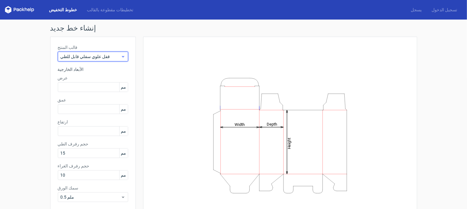
click at [118, 58] on span "قفل علوي سفلي قابل للطي" at bounding box center [91, 57] width 60 height 6
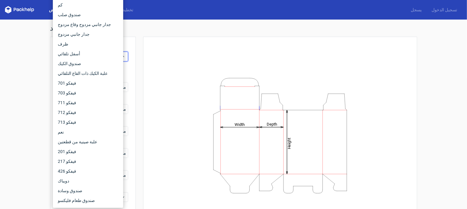
click at [13, 77] on div "إنشاء خط جديد قالب المنتج قفل علوي سفلي قابل للطي الأبعاد الخارجية عرض مم عمق م…" at bounding box center [233, 130] width 467 height 220
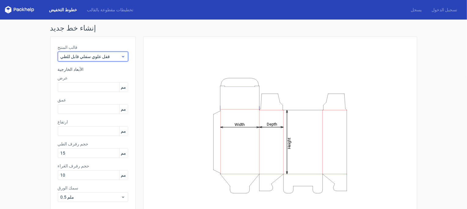
click at [83, 55] on font "قفل علوي سفلي قابل للطي" at bounding box center [86, 56] width 50 height 5
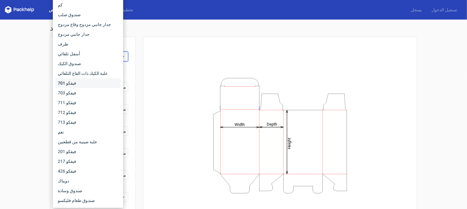
click at [73, 86] on div "فيفكو 701" at bounding box center [88, 83] width 66 height 10
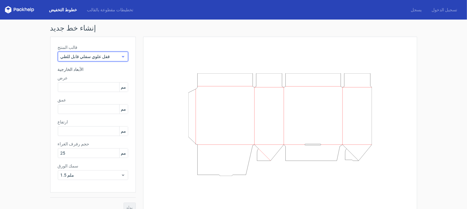
click at [92, 56] on font "قفل علوي سفلي قابل للطي" at bounding box center [86, 56] width 50 height 5
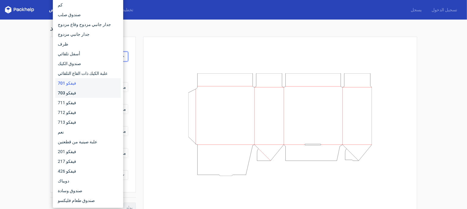
click at [74, 91] on div "فيفكو 703" at bounding box center [88, 93] width 66 height 10
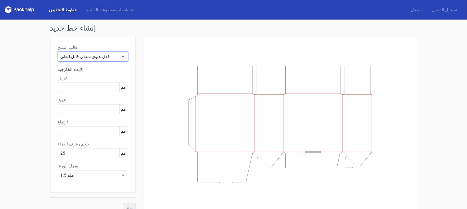
click at [88, 55] on font "قفل علوي سفلي قابل للطي" at bounding box center [86, 56] width 50 height 5
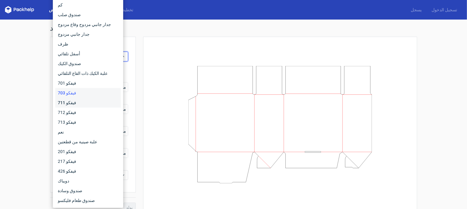
click at [70, 103] on font "فيفكو 711" at bounding box center [67, 102] width 18 height 5
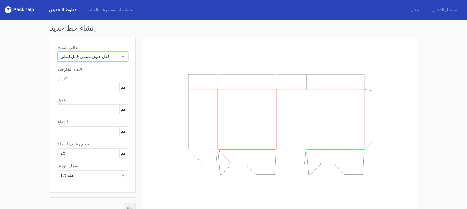
click at [94, 55] on span "قفل علوي سفلي قابل للطي" at bounding box center [91, 57] width 60 height 6
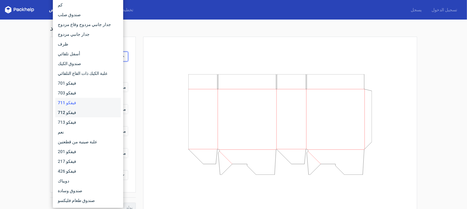
click at [74, 114] on div "فيفكو 712" at bounding box center [88, 113] width 66 height 10
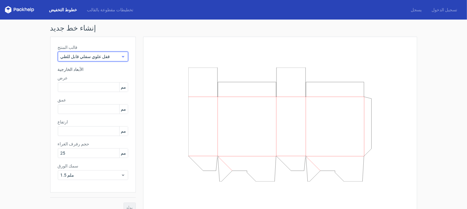
click at [96, 54] on span "قفل علوي سفلي قابل للطي" at bounding box center [91, 57] width 60 height 6
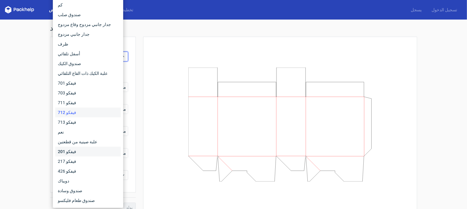
click at [73, 149] on font "فيفكو 201" at bounding box center [67, 151] width 18 height 5
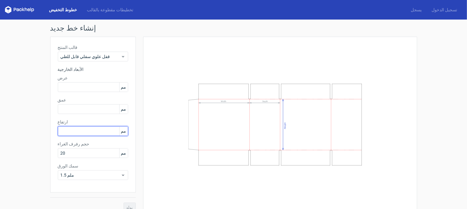
click at [88, 131] on input "text" at bounding box center [93, 131] width 70 height 10
click at [66, 135] on input "100" at bounding box center [93, 131] width 70 height 10
type input "300"
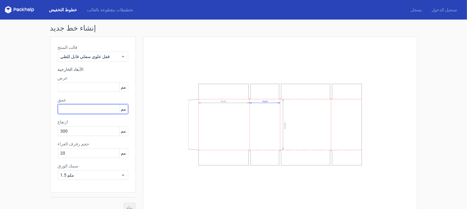
click at [66, 111] on input "text" at bounding box center [93, 109] width 70 height 10
type input "100"
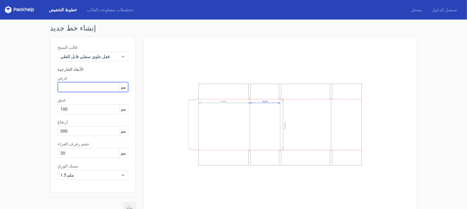
click at [65, 88] on input "text" at bounding box center [93, 87] width 70 height 10
type input "400"
click at [129, 207] on font "يولد" at bounding box center [129, 207] width 7 height 5
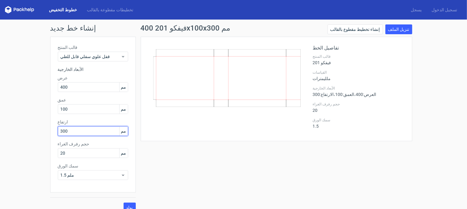
click at [80, 131] on input "300" at bounding box center [93, 131] width 70 height 10
type input "400"
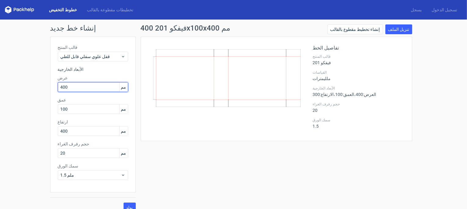
click at [64, 88] on input "400" at bounding box center [93, 87] width 70 height 10
type input "300"
click at [212, 90] on icon at bounding box center [227, 78] width 148 height 58
click at [132, 207] on button "يولد" at bounding box center [130, 208] width 12 height 10
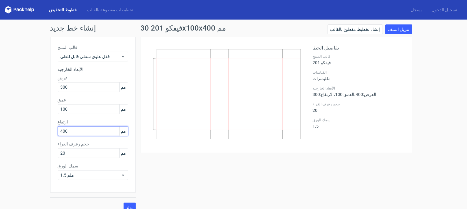
click at [65, 132] on input "400" at bounding box center [93, 131] width 70 height 10
type input "100"
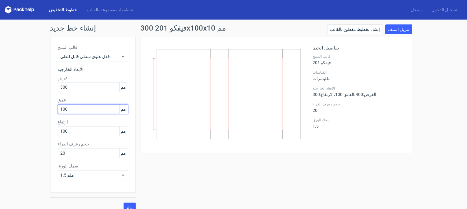
click at [67, 110] on input "100" at bounding box center [93, 109] width 70 height 10
type input "400"
click at [124, 203] on button "يولد" at bounding box center [130, 208] width 12 height 10
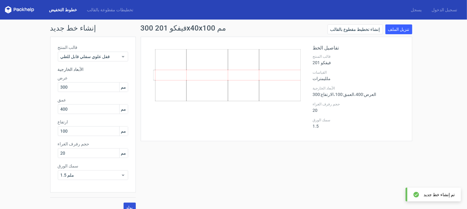
click at [126, 206] on font "يولد" at bounding box center [129, 207] width 7 height 5
click at [215, 72] on icon at bounding box center [227, 75] width 148 height 52
click at [182, 97] on icon at bounding box center [227, 75] width 148 height 52
click at [361, 28] on font "إنشاء تخطيط مقطوع بالقالب" at bounding box center [356, 29] width 50 height 5
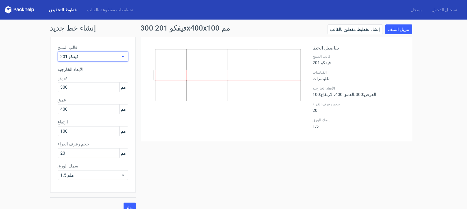
click at [104, 56] on span "فيفكو 201" at bounding box center [91, 57] width 60 height 6
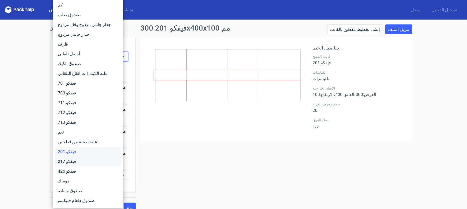
click at [66, 164] on font "فيفكو 217" at bounding box center [67, 161] width 18 height 5
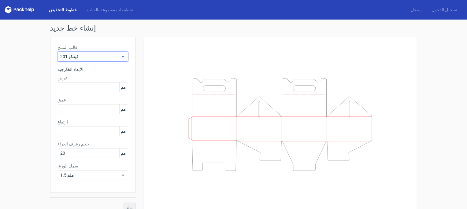
click at [89, 57] on span "فيفكو 201" at bounding box center [91, 57] width 60 height 6
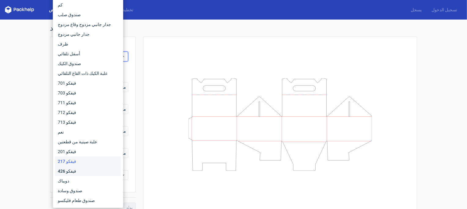
click at [70, 174] on font "فيفكو 426" at bounding box center [67, 171] width 18 height 5
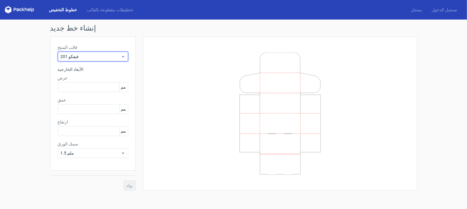
click at [86, 58] on span "فيفكو 201" at bounding box center [91, 57] width 60 height 6
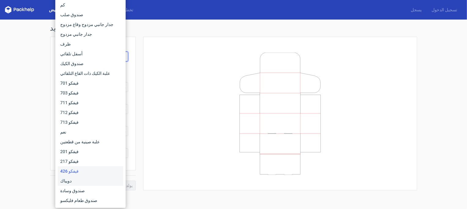
click at [72, 177] on div "دويباك" at bounding box center [91, 181] width 66 height 10
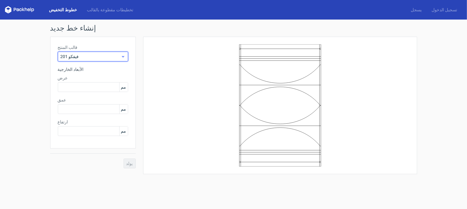
click at [79, 57] on span "فيفكو 201" at bounding box center [91, 57] width 60 height 6
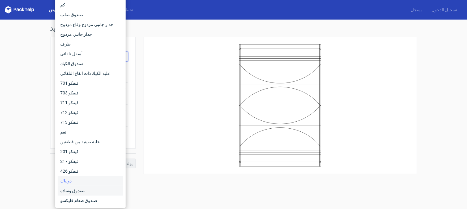
click at [71, 193] on font "صندوق وسادة" at bounding box center [72, 191] width 24 height 5
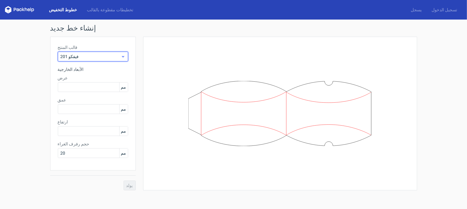
click at [83, 54] on span "فيفكو 201" at bounding box center [91, 57] width 60 height 6
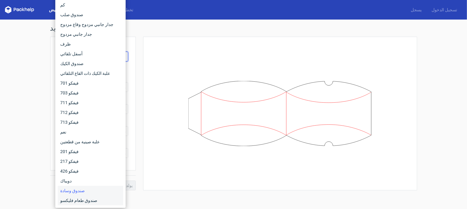
click at [82, 197] on div "صندوق طعام فليكسو" at bounding box center [91, 201] width 66 height 10
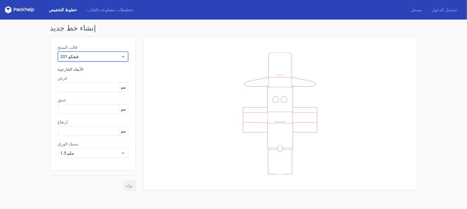
click at [98, 57] on span "فيفكو 201" at bounding box center [91, 57] width 60 height 6
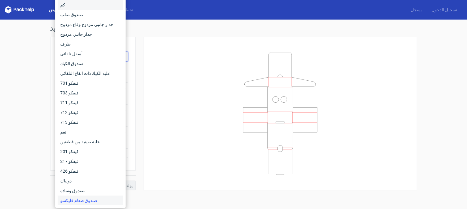
click at [81, 2] on div "كم" at bounding box center [91, 5] width 66 height 10
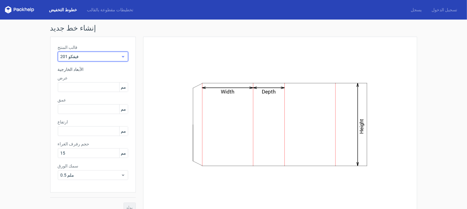
click at [86, 52] on div "فيفكو 201" at bounding box center [93, 57] width 70 height 10
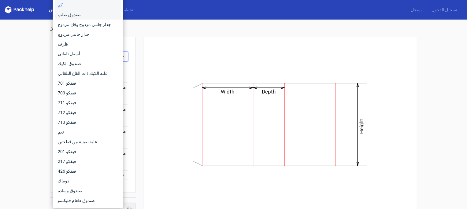
click at [74, 13] on font "صندوق صلب" at bounding box center [69, 14] width 23 height 5
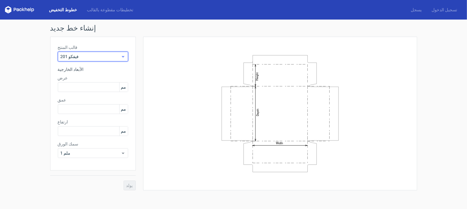
click at [83, 53] on div "فيفكو 201" at bounding box center [93, 57] width 70 height 10
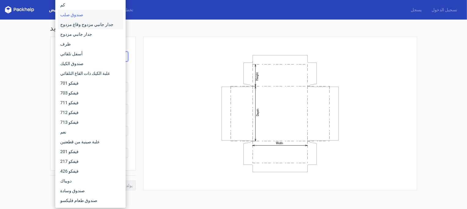
click at [76, 27] on font "جدار جانبي مزدوج وقاع مزدوج" at bounding box center [86, 24] width 53 height 5
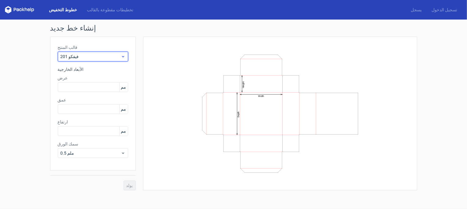
click at [88, 54] on span "فيفكو 201" at bounding box center [91, 57] width 60 height 6
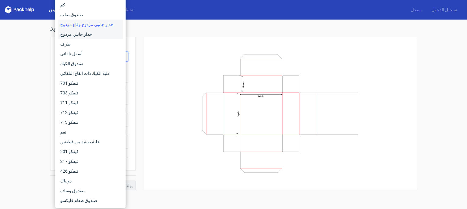
click at [82, 32] on font "جدار جانبي مزدوج" at bounding box center [76, 34] width 32 height 5
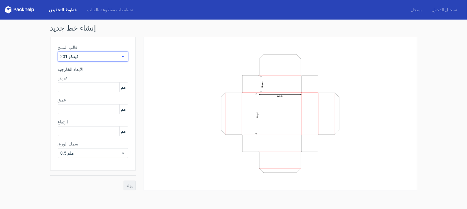
click at [91, 57] on span "فيفكو 201" at bounding box center [91, 57] width 60 height 6
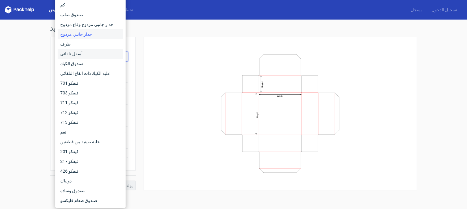
click at [73, 51] on font "أسفل تلقائي" at bounding box center [71, 53] width 22 height 5
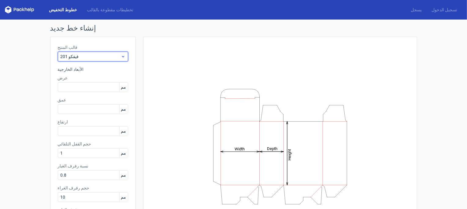
click at [85, 60] on div "فيفكو 201" at bounding box center [93, 57] width 70 height 10
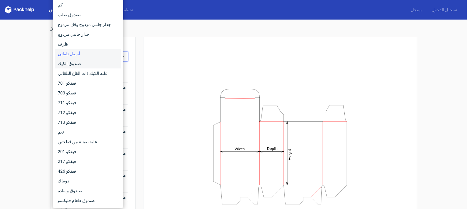
click at [75, 63] on font "صندوق الكيك" at bounding box center [69, 63] width 23 height 5
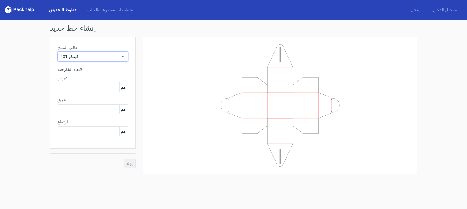
click at [89, 56] on span "فيفكو 201" at bounding box center [91, 57] width 60 height 6
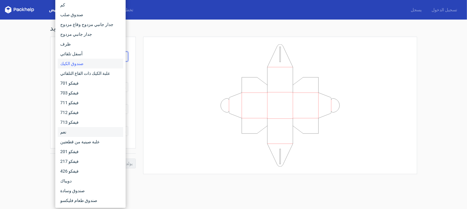
click at [67, 133] on div "نعم" at bounding box center [91, 132] width 66 height 10
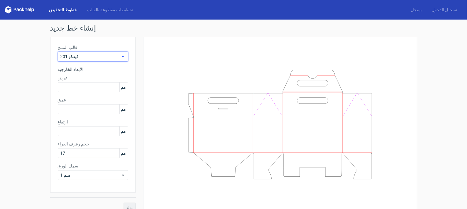
click at [82, 56] on span "فيفكو 201" at bounding box center [91, 57] width 60 height 6
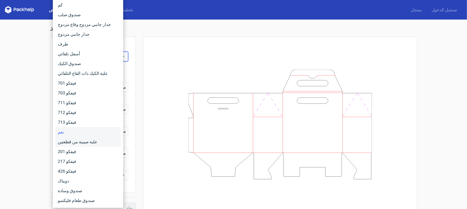
click at [73, 143] on font "علبة صينية من قطعتين" at bounding box center [77, 142] width 39 height 5
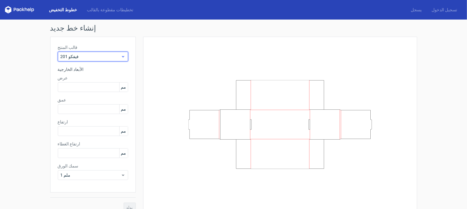
click at [84, 61] on div "فيفكو 201" at bounding box center [93, 57] width 70 height 10
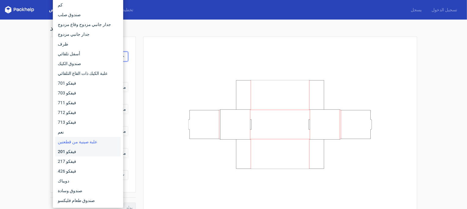
click at [76, 153] on div "فيفكو 201" at bounding box center [88, 152] width 66 height 10
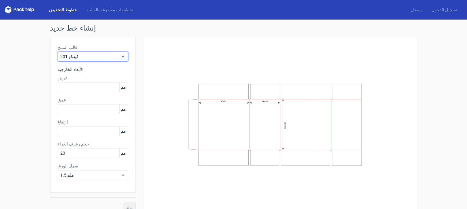
click at [82, 58] on span "فيفكو 201" at bounding box center [91, 57] width 60 height 6
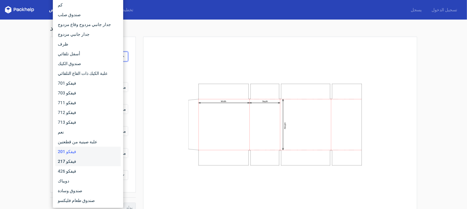
click at [71, 161] on font "فيفكو 217" at bounding box center [67, 161] width 18 height 5
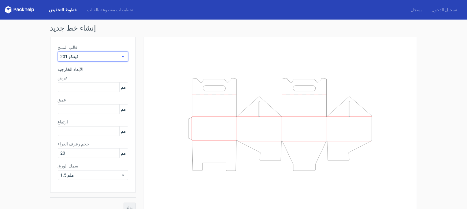
click at [85, 57] on span "فيفكو 201" at bounding box center [91, 57] width 60 height 6
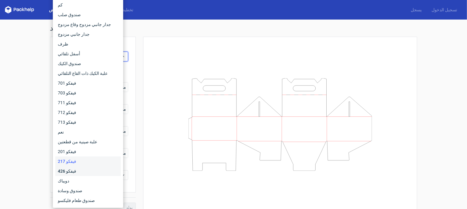
click at [74, 172] on div "فيفكو 426" at bounding box center [88, 172] width 66 height 10
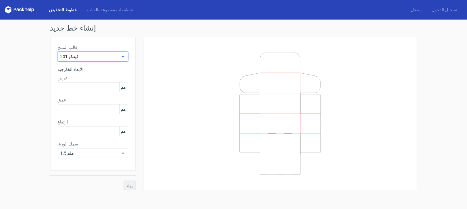
click at [81, 60] on div "فيفكو 201" at bounding box center [93, 57] width 70 height 10
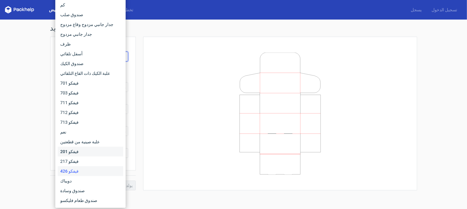
click at [77, 155] on div "فيفكو 201" at bounding box center [91, 152] width 66 height 10
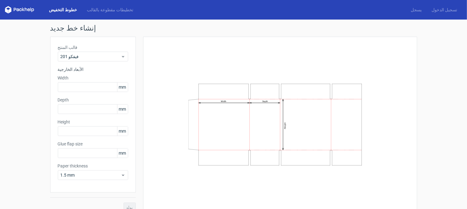
type input "20"
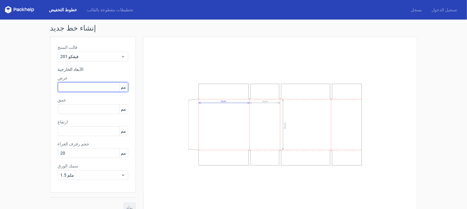
click at [68, 89] on input "text" at bounding box center [93, 87] width 70 height 10
click at [62, 87] on input "300" at bounding box center [93, 87] width 70 height 10
type input "400"
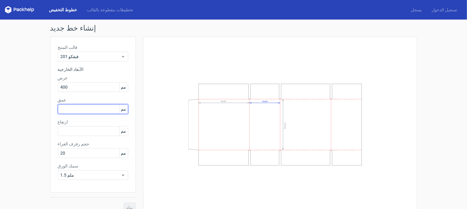
click at [69, 109] on input "text" at bounding box center [93, 109] width 70 height 10
type input "300"
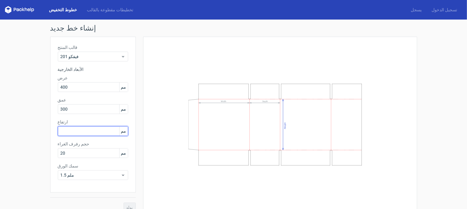
click at [66, 133] on input "text" at bounding box center [93, 131] width 70 height 10
type input "100"
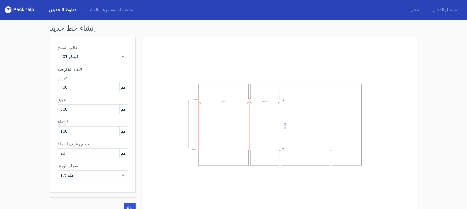
click at [131, 204] on button "يولد" at bounding box center [130, 208] width 12 height 10
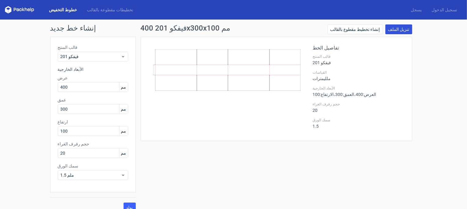
click at [402, 30] on font "تنزيل الملف" at bounding box center [398, 29] width 21 height 5
drag, startPoint x: 25, startPoint y: 9, endPoint x: 1, endPoint y: 22, distance: 27.3
click at [1, 22] on div "إنشاء خط جديد قالب المنتج فيفكو 201 الأبعاد الخارجية عرض 400 مم عمق 300 مم ارتف…" at bounding box center [233, 119] width 467 height 198
click at [25, 9] on icon at bounding box center [26, 10] width 2 height 4
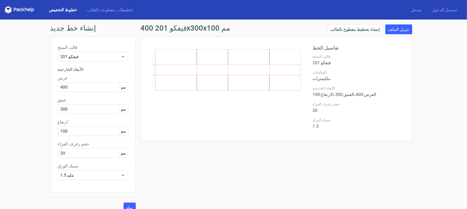
click at [25, 9] on icon at bounding box center [26, 10] width 2 height 4
